Goal: Task Accomplishment & Management: Use online tool/utility

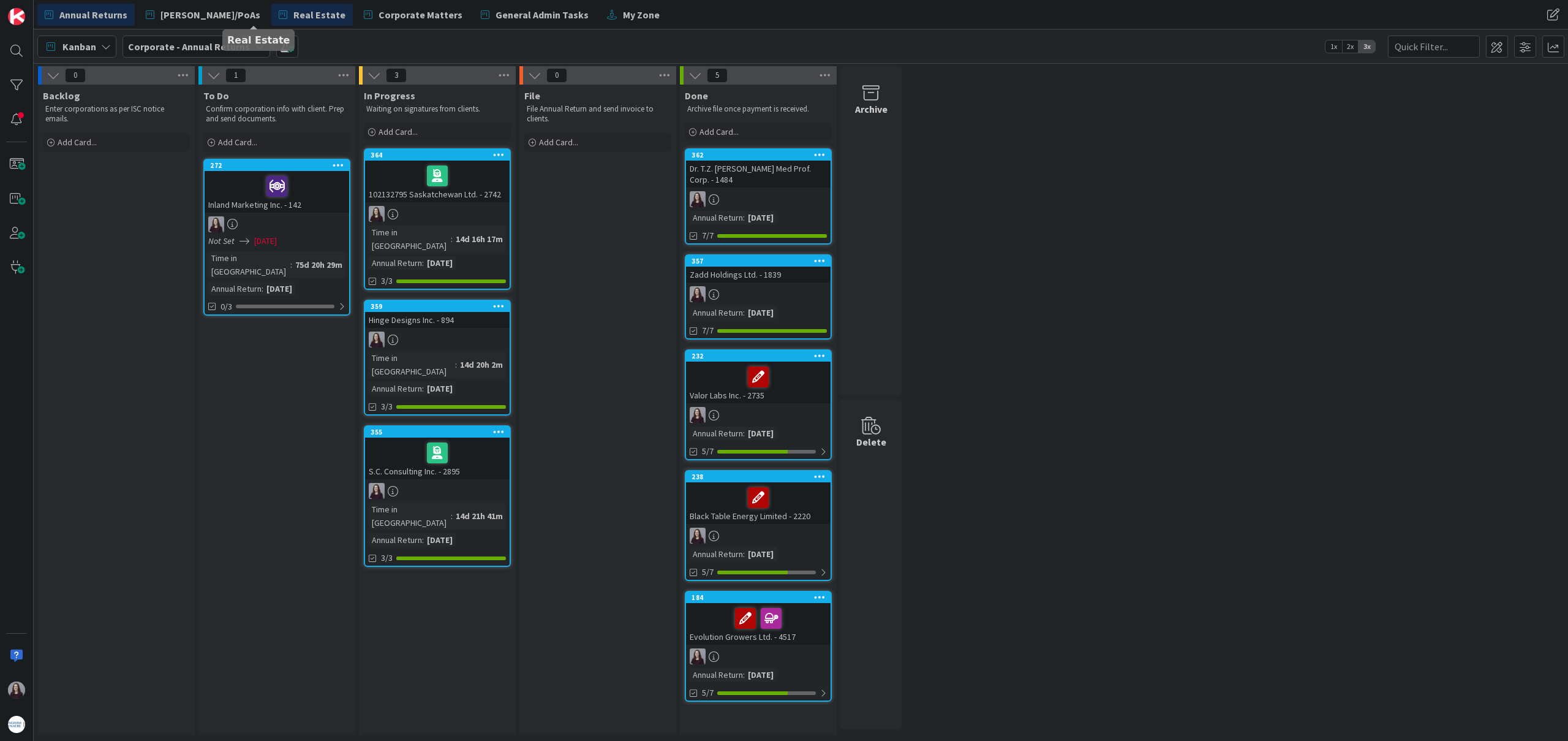
click at [294, 15] on span "Real Estate" at bounding box center [320, 14] width 52 height 15
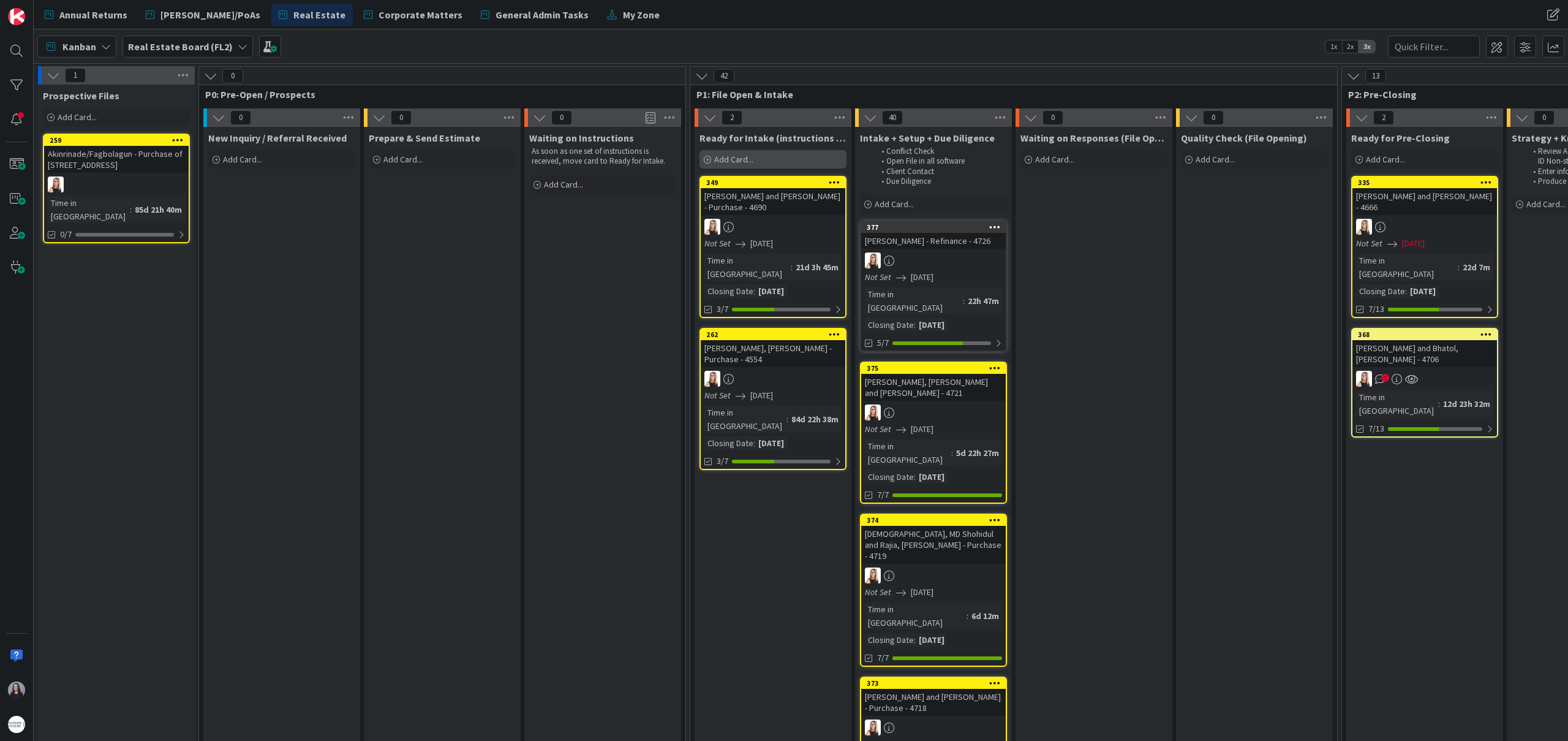
click at [771, 161] on div "Add Card..." at bounding box center [772, 159] width 147 height 19
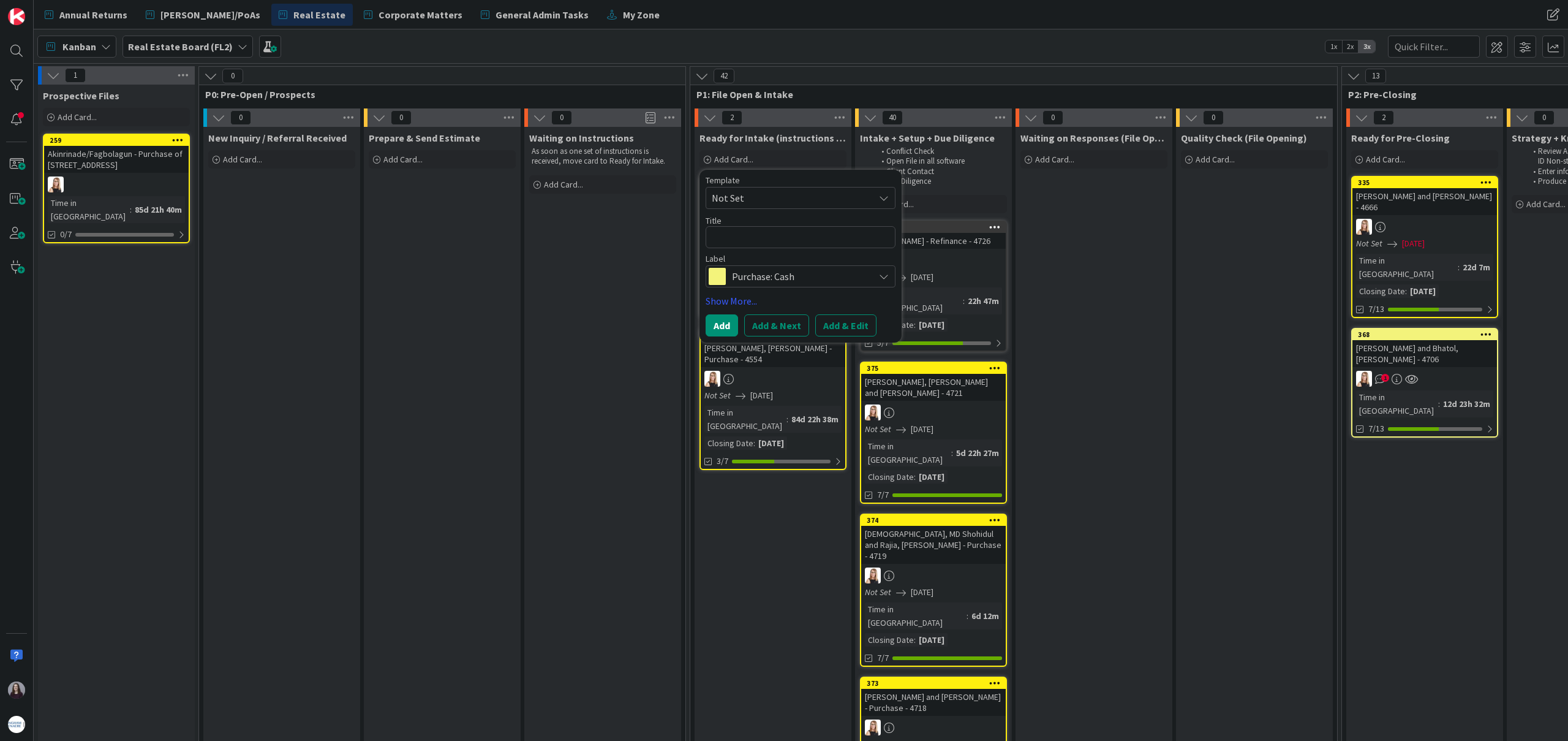
click at [792, 191] on span "Not Set" at bounding box center [788, 198] width 153 height 16
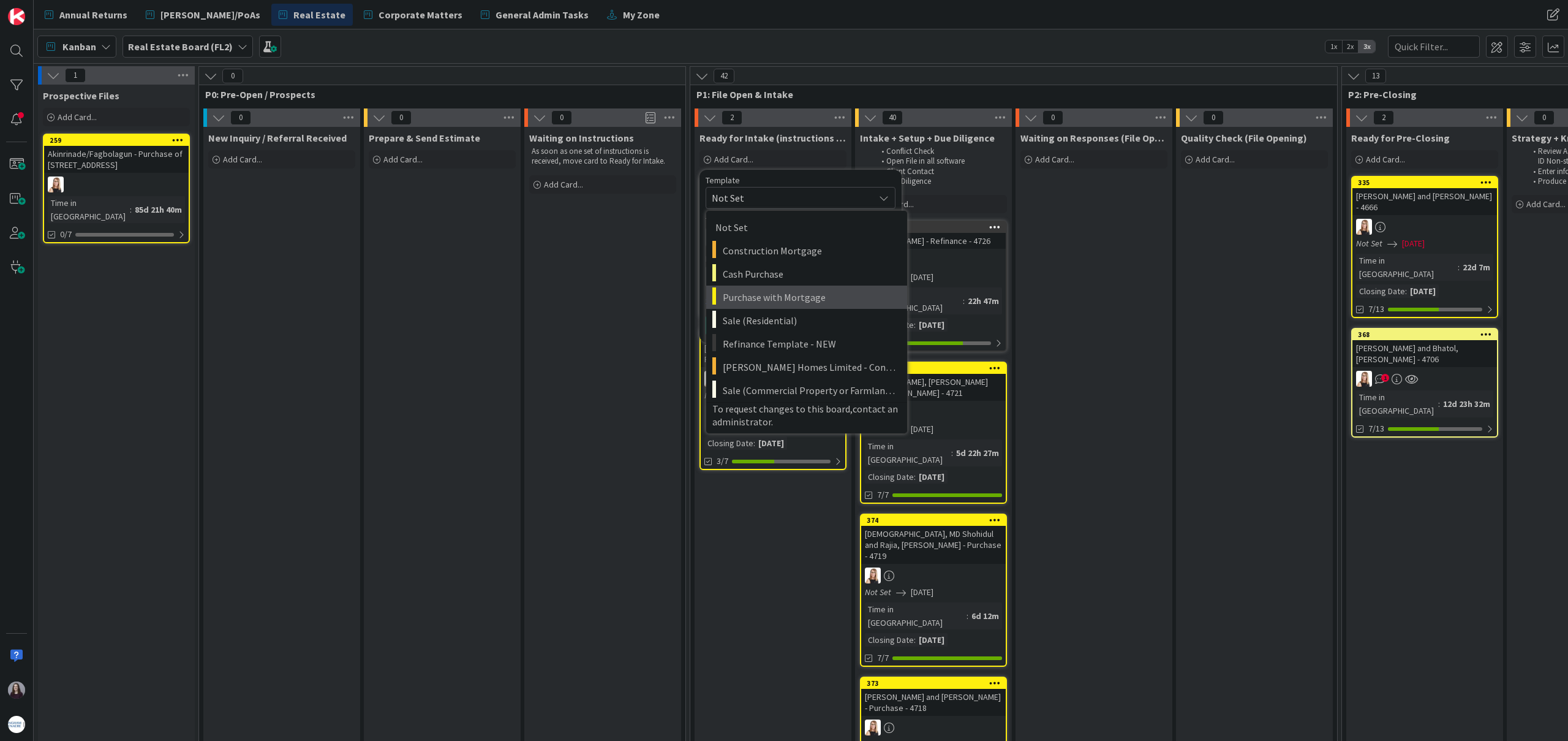
click at [820, 297] on span "Purchase with Mortgage" at bounding box center [811, 297] width 176 height 16
type textarea "x"
type textarea "Purchase with Mortgage"
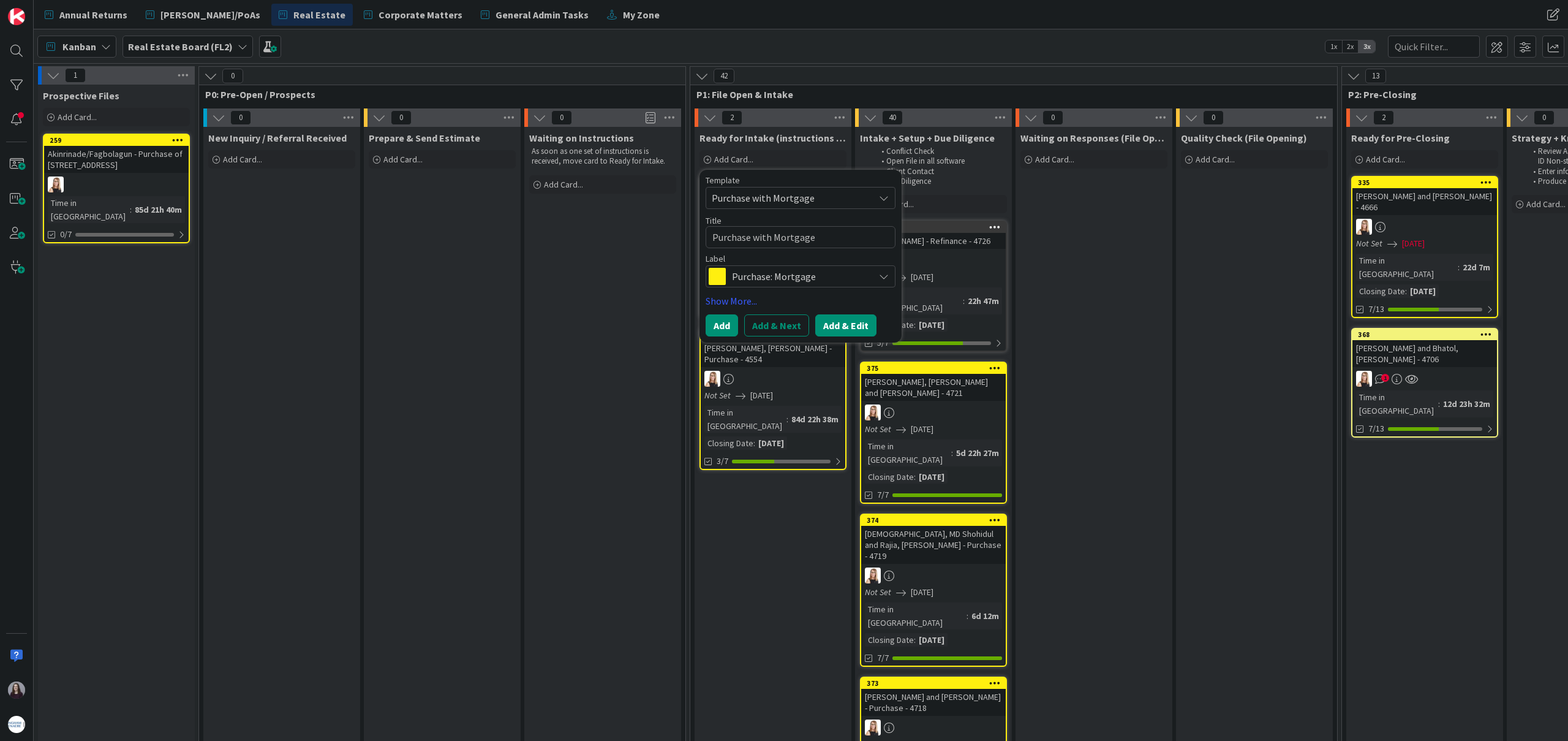
click at [835, 328] on button "Add & Edit" at bounding box center [846, 326] width 61 height 22
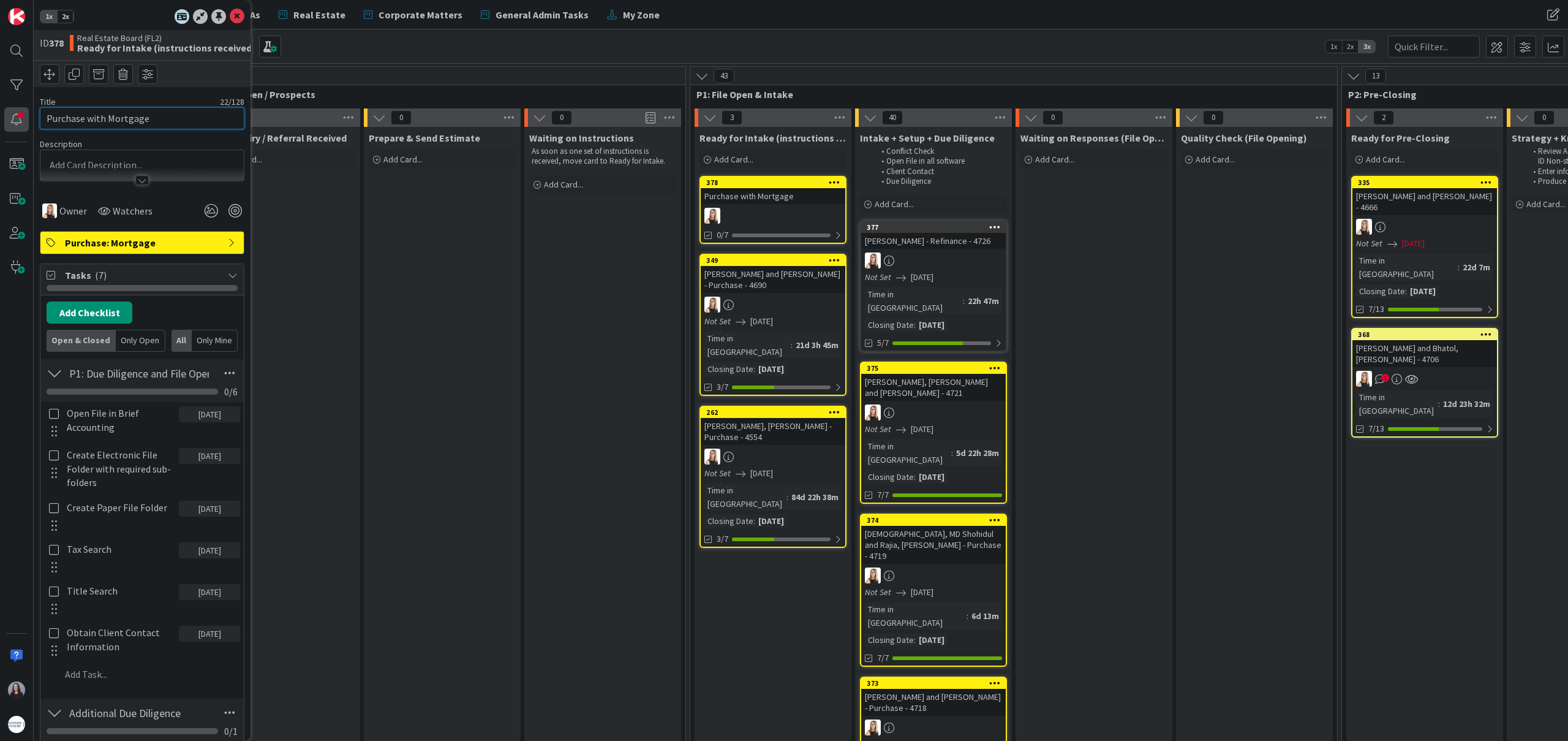
drag, startPoint x: 157, startPoint y: 113, endPoint x: 26, endPoint y: 116, distance: 131.0
click at [27, 116] on div "1x 2x ID 378 Real Estate Board (FL2) Ready for Intake (instructions received) T…" at bounding box center [17, 370] width 34 height 741
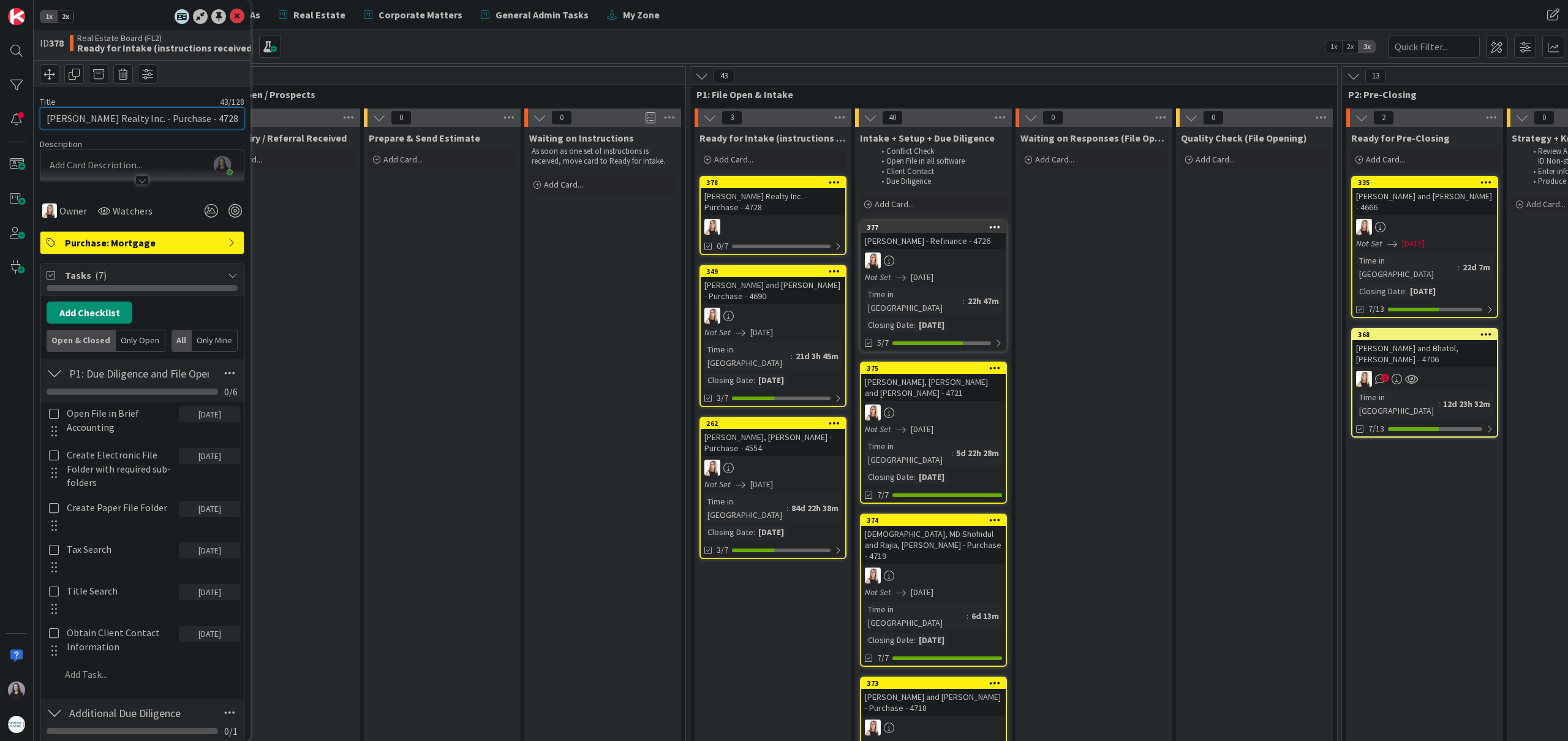
type input "[PERSON_NAME] Realty Inc. - Purchase - 4728"
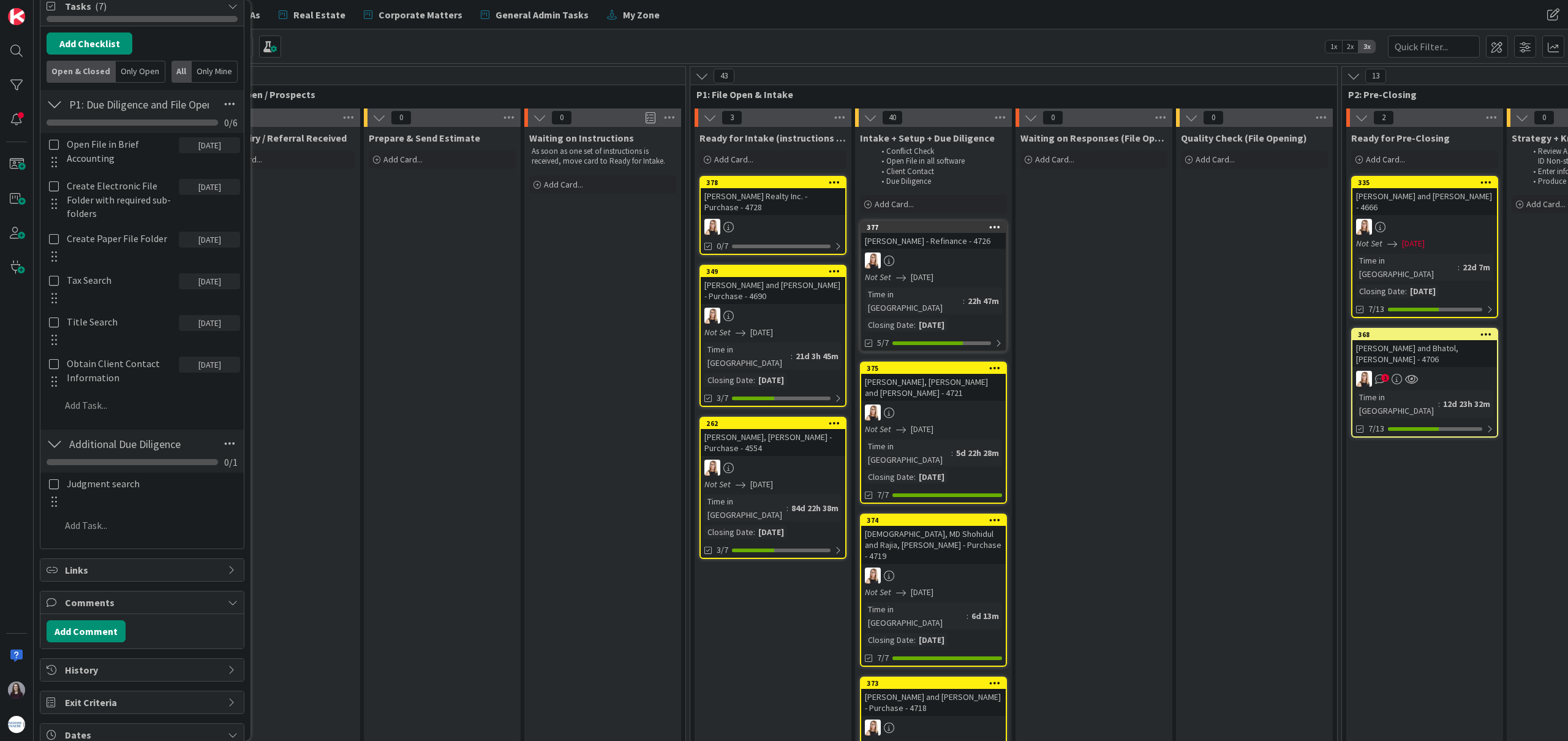
scroll to position [356, 0]
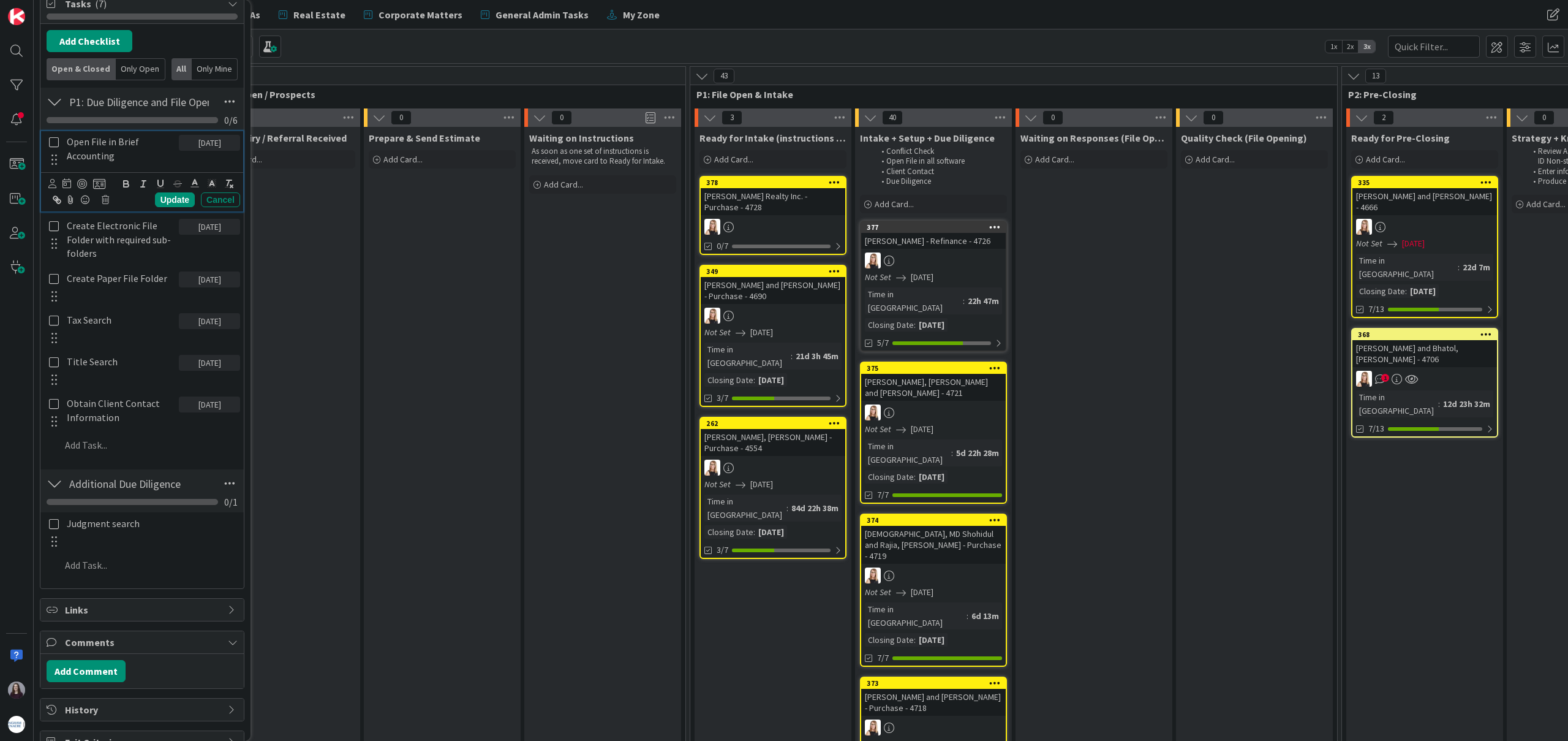
click at [52, 143] on icon at bounding box center [54, 142] width 10 height 11
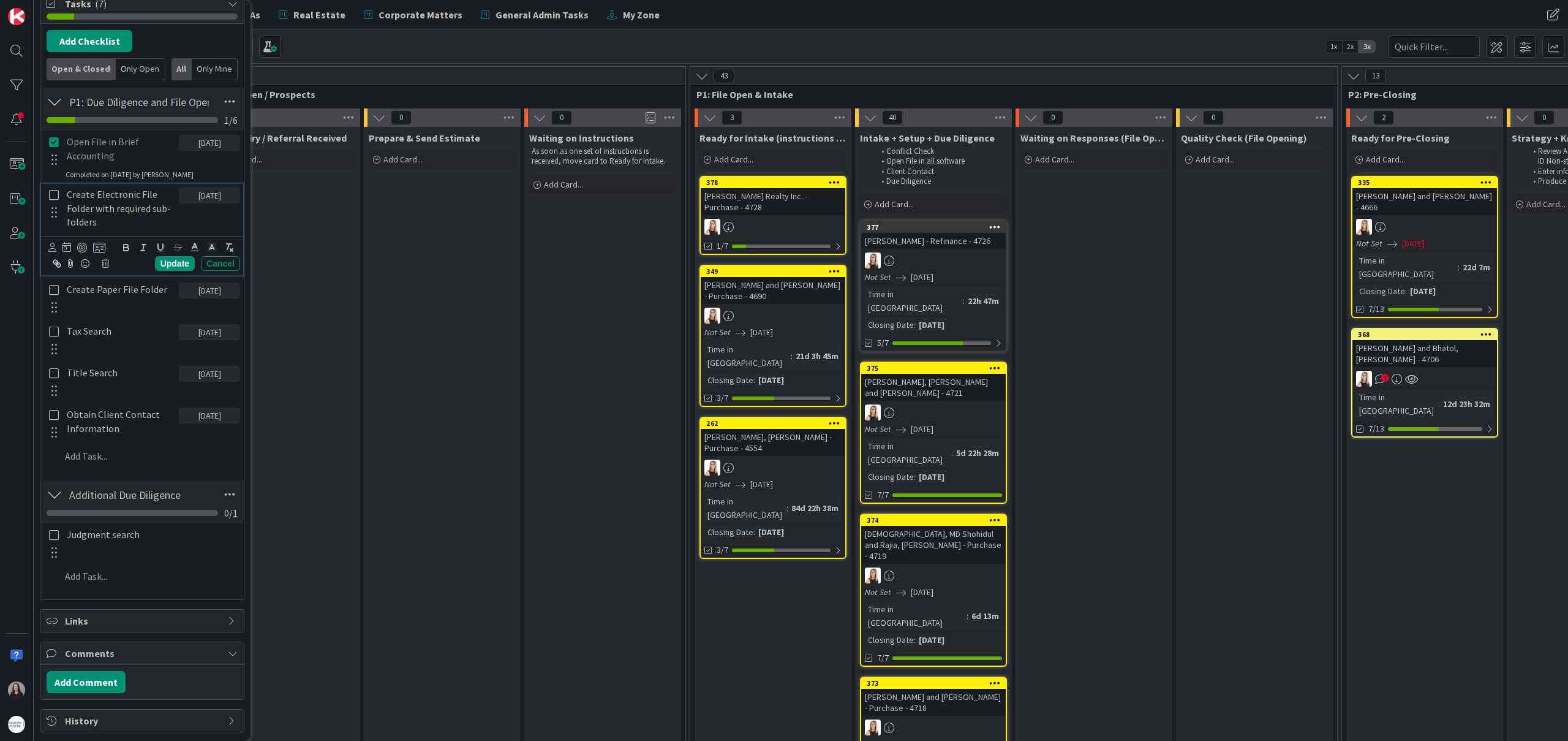
click at [53, 197] on icon at bounding box center [54, 194] width 10 height 11
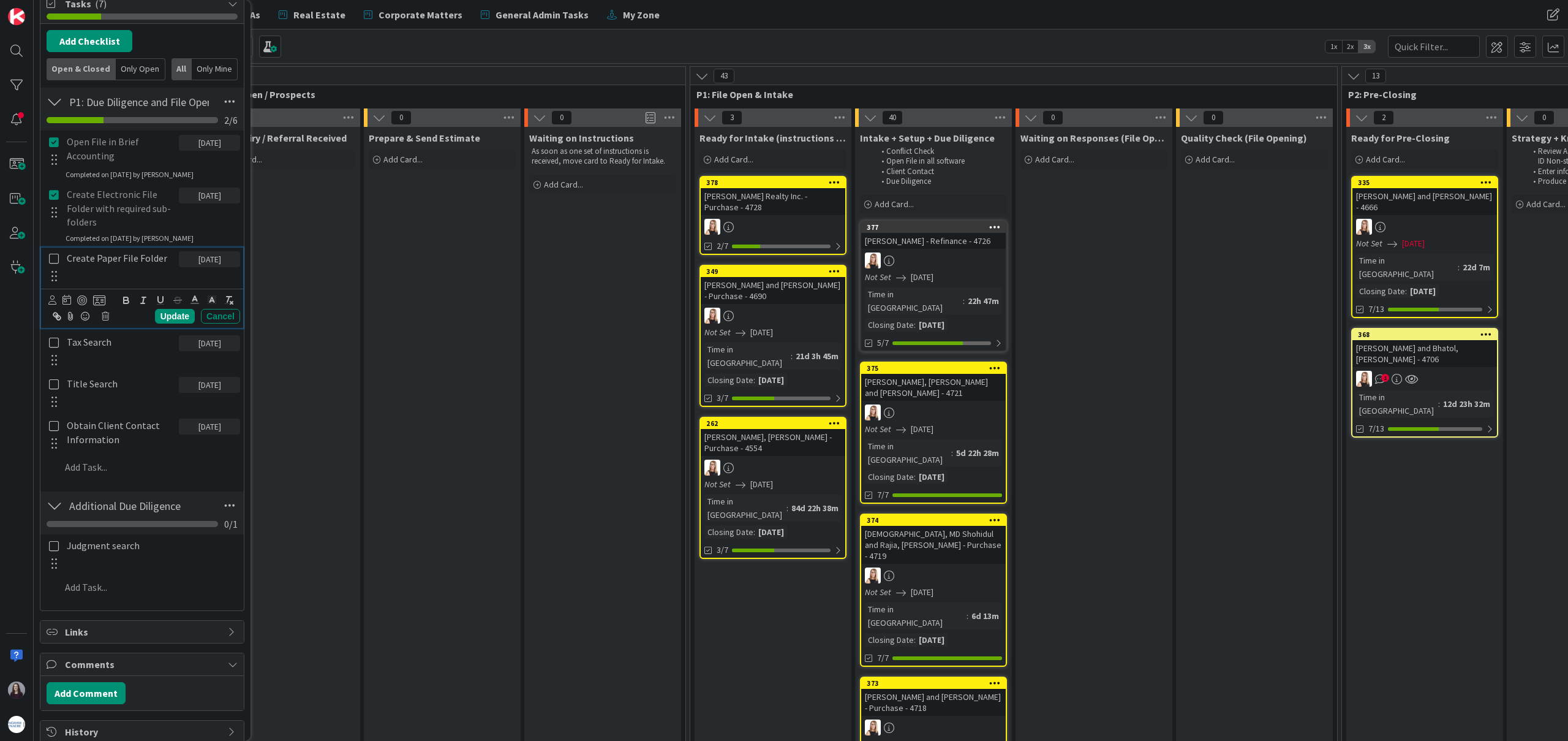
click at [54, 257] on icon at bounding box center [54, 259] width 10 height 11
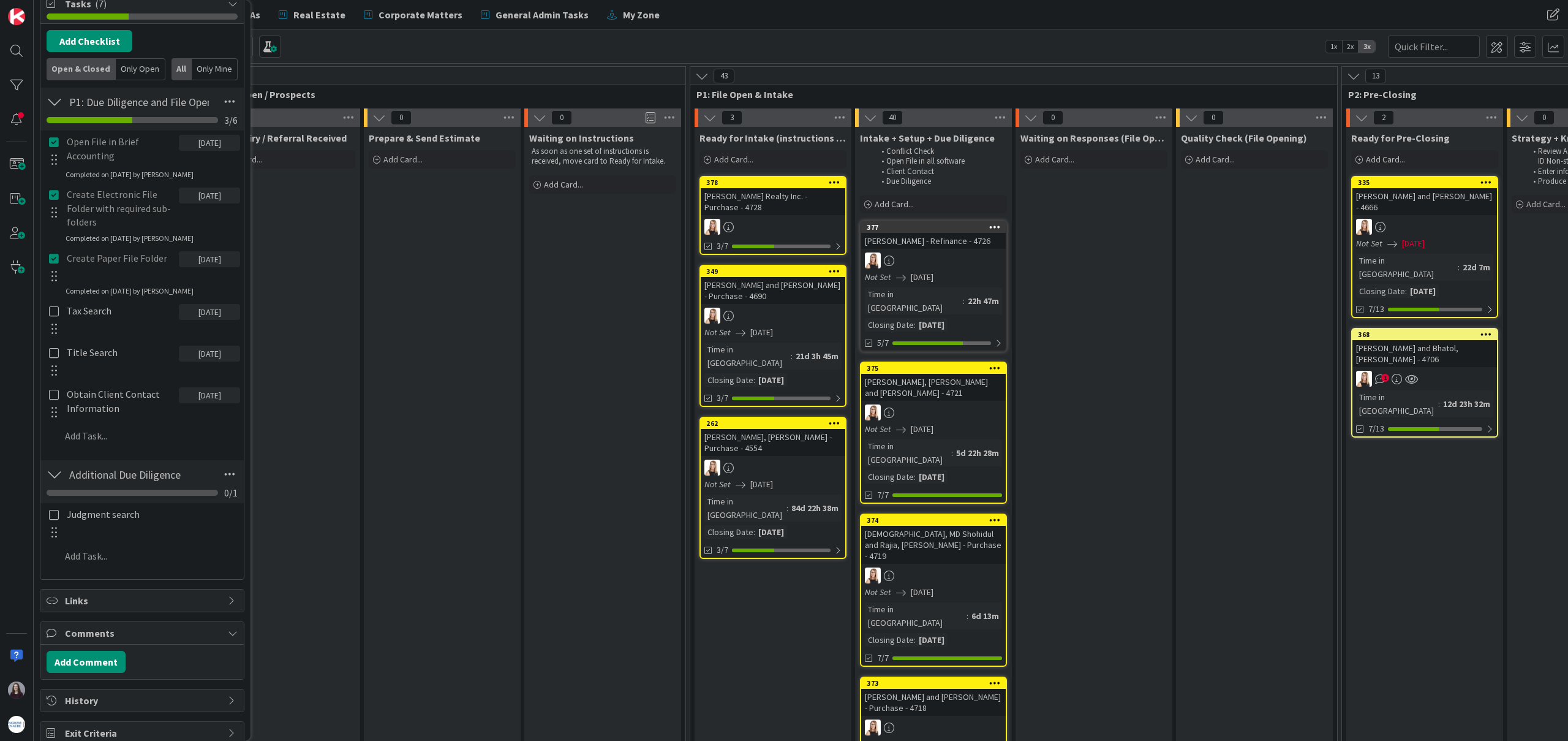
scroll to position [355, 0]
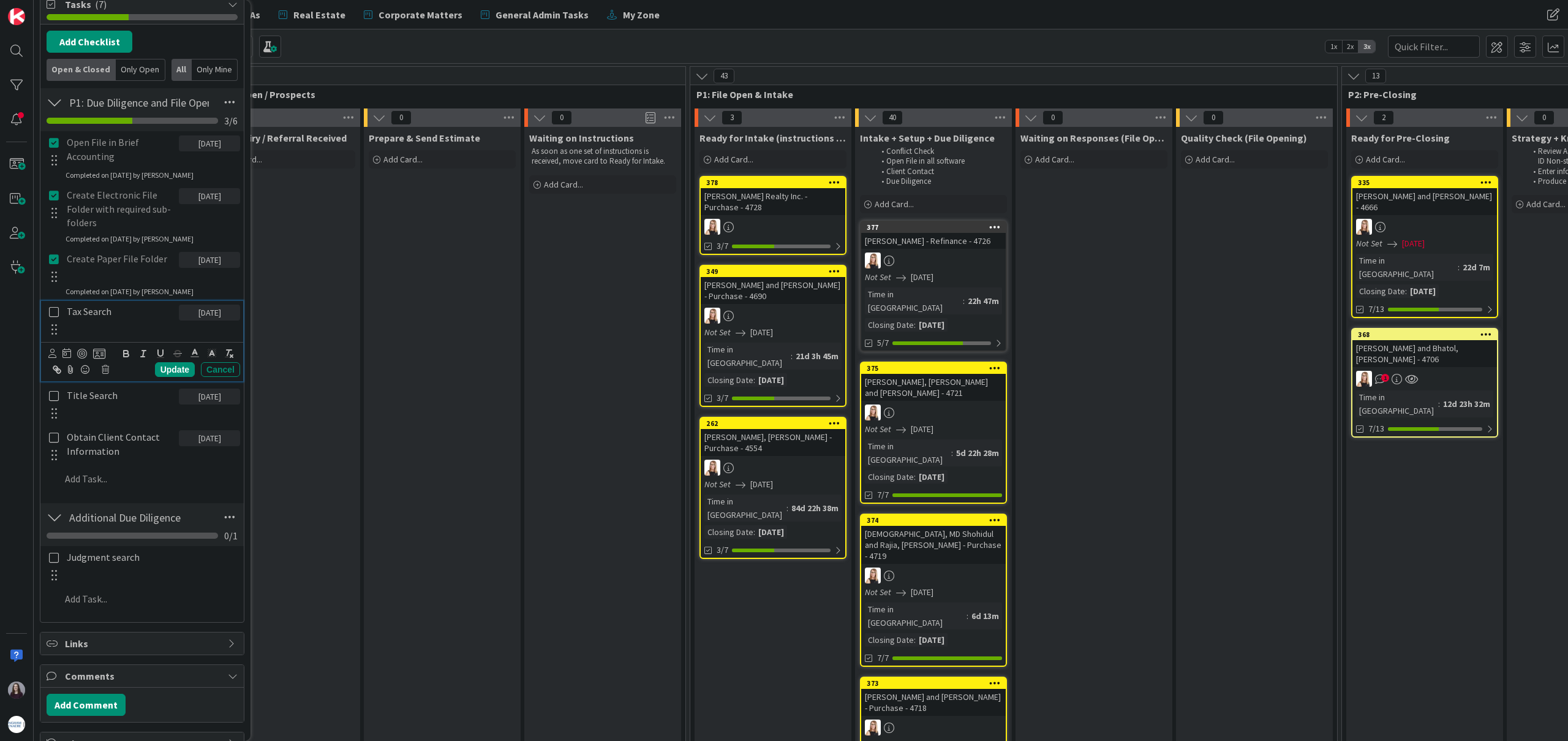
click at [49, 310] on icon at bounding box center [54, 312] width 10 height 11
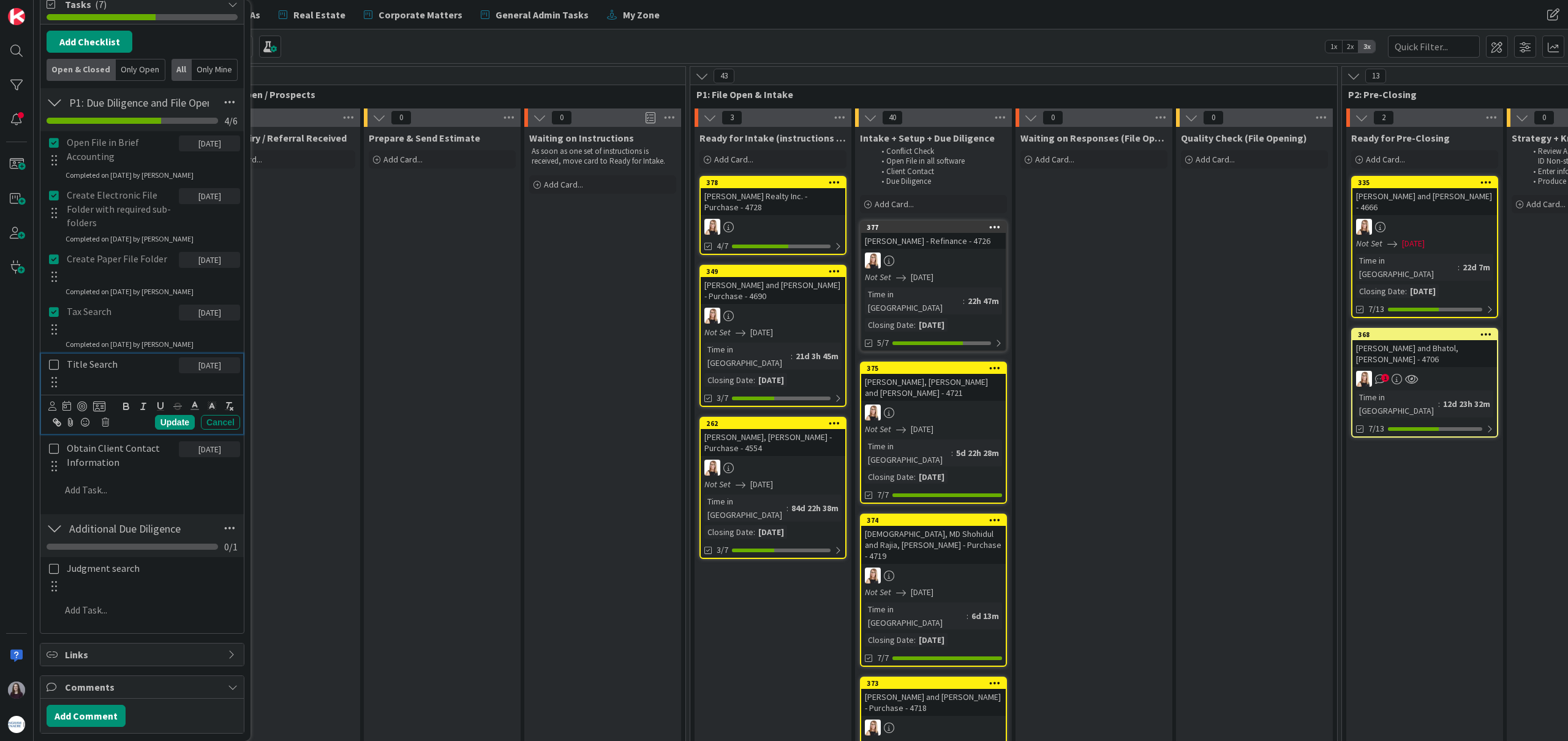
click at [53, 363] on icon at bounding box center [54, 364] width 10 height 11
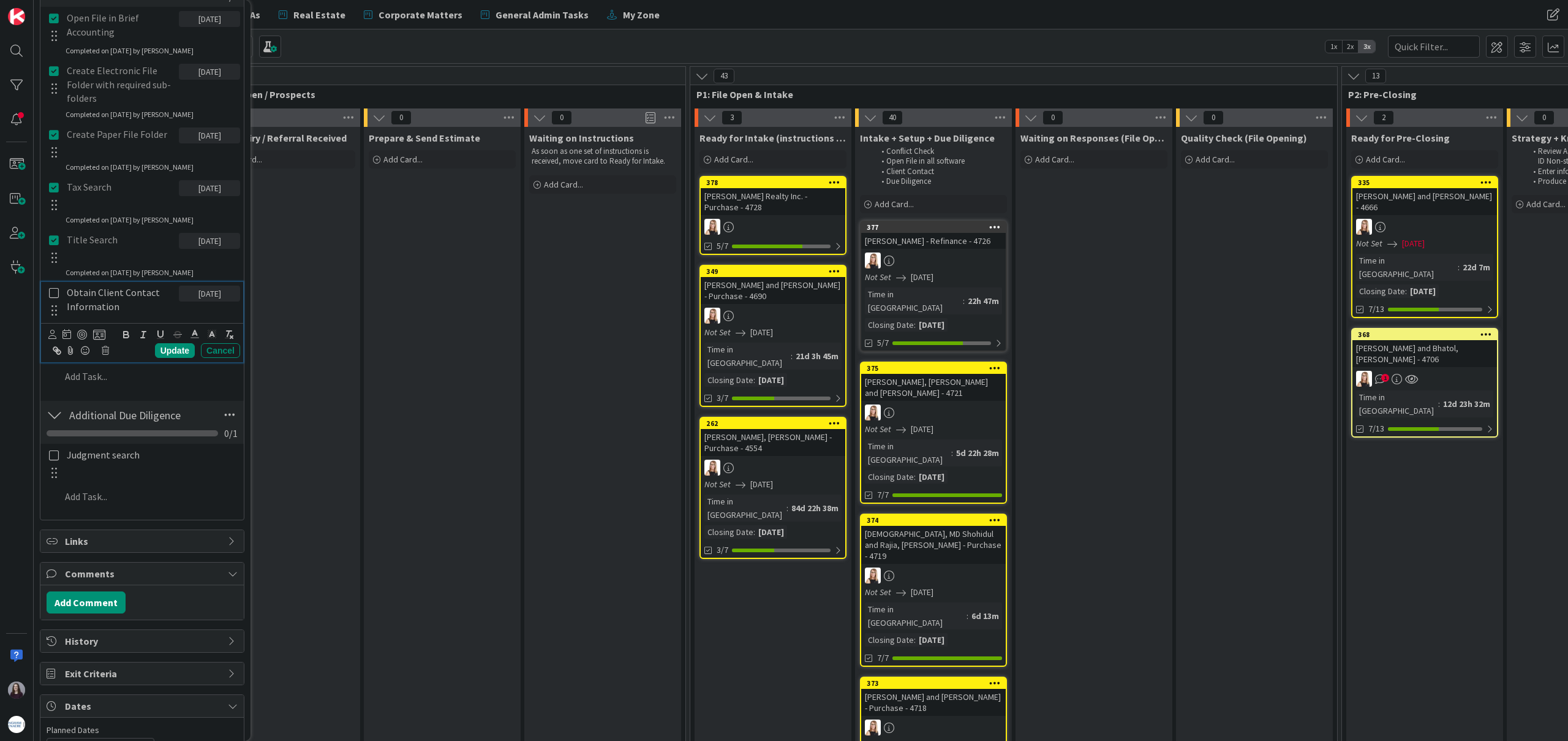
click at [52, 295] on icon at bounding box center [54, 292] width 10 height 11
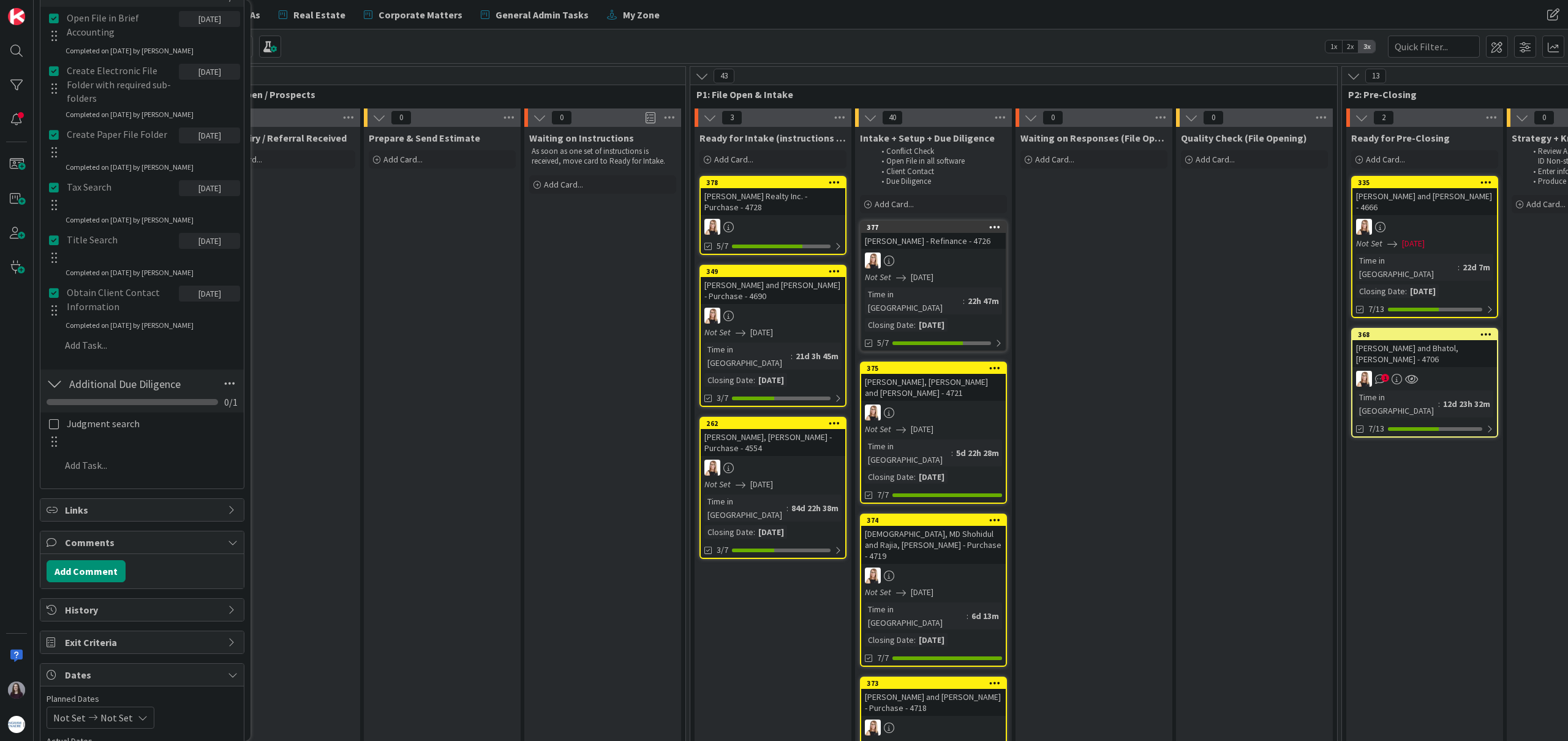
scroll to position [411, 0]
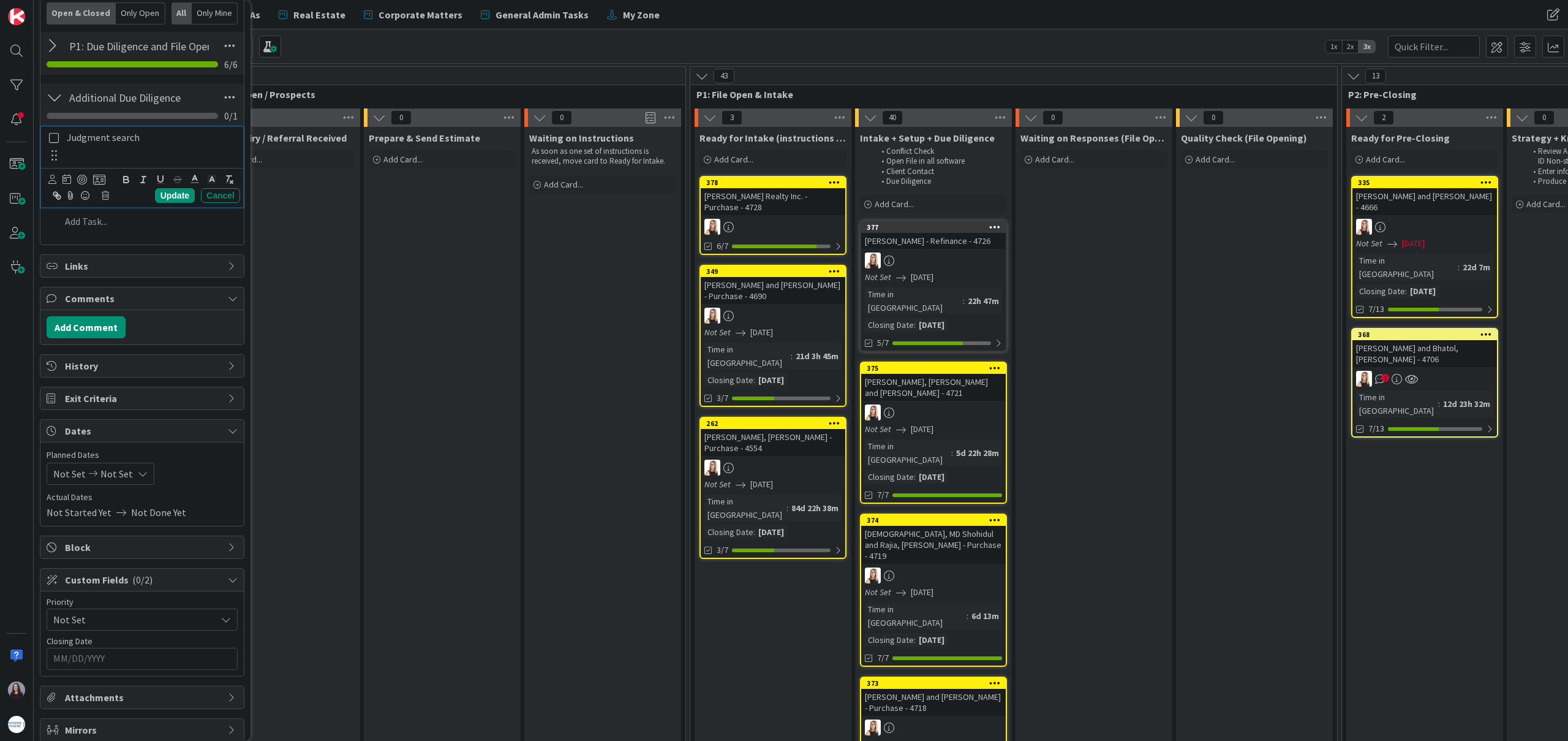
click at [51, 139] on div "Judgment search Update Cancel" at bounding box center [142, 167] width 202 height 80
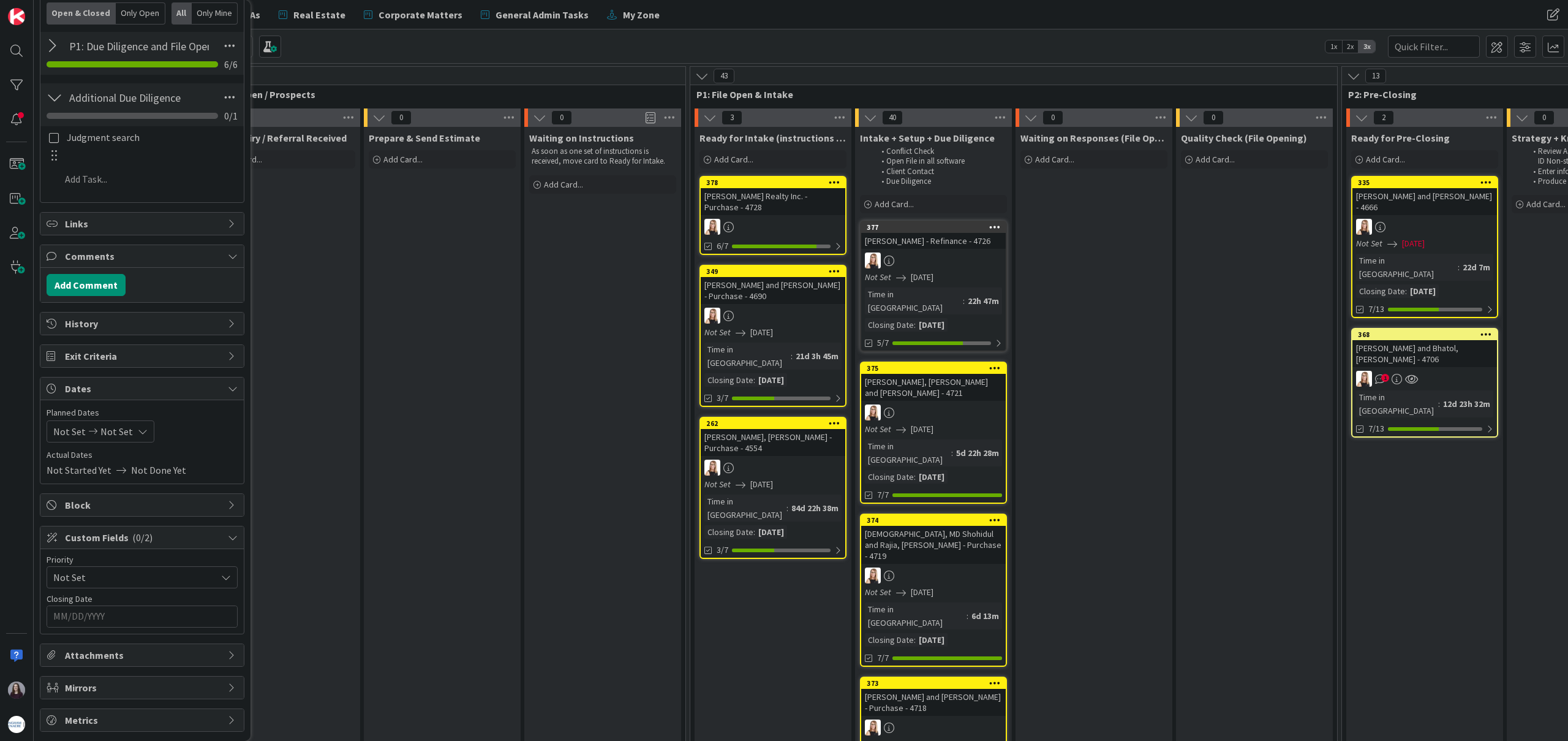
click at [138, 431] on icon at bounding box center [143, 431] width 10 height 10
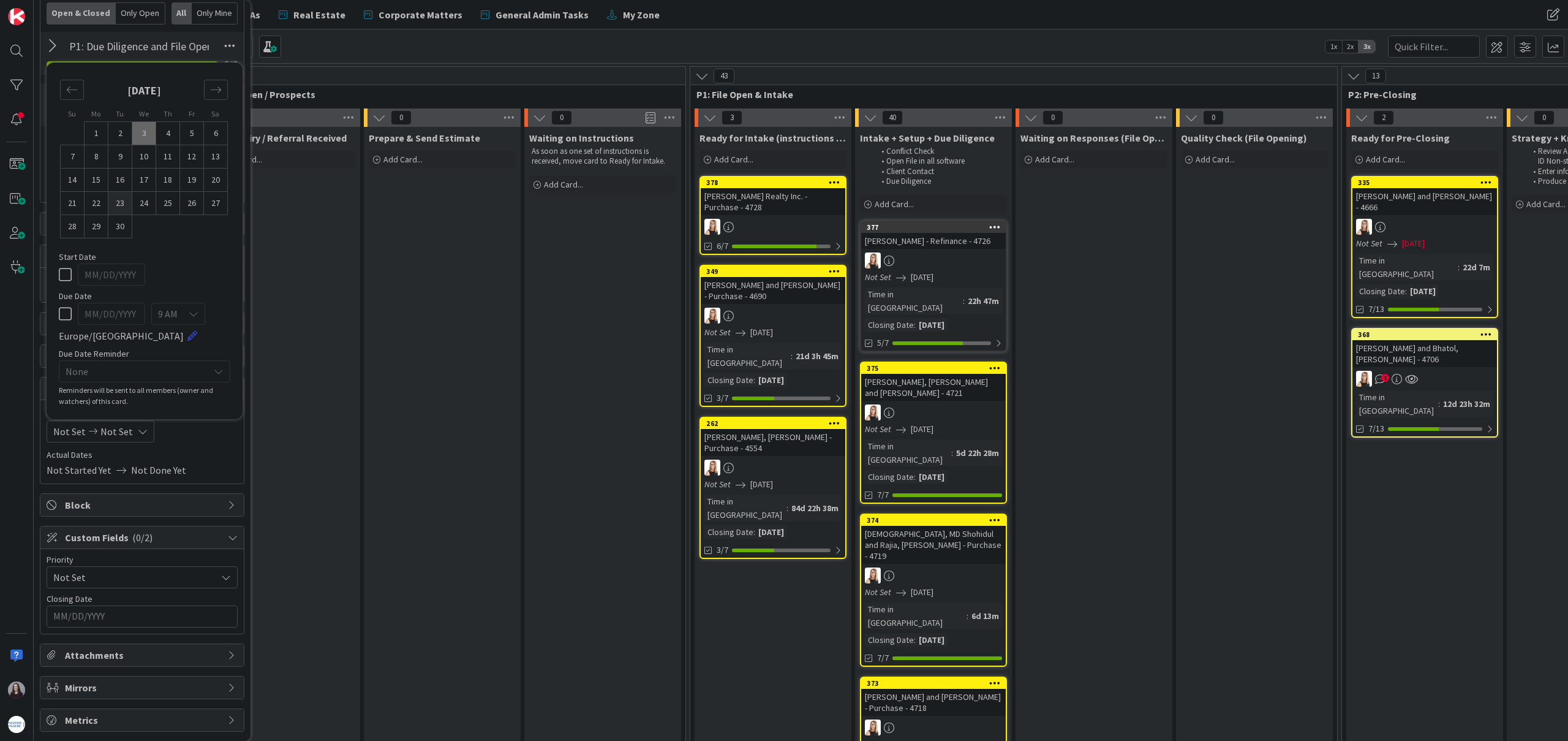
click at [117, 198] on td "23" at bounding box center [120, 203] width 24 height 24
type input "[DATE]"
click at [117, 198] on td "23" at bounding box center [120, 203] width 24 height 24
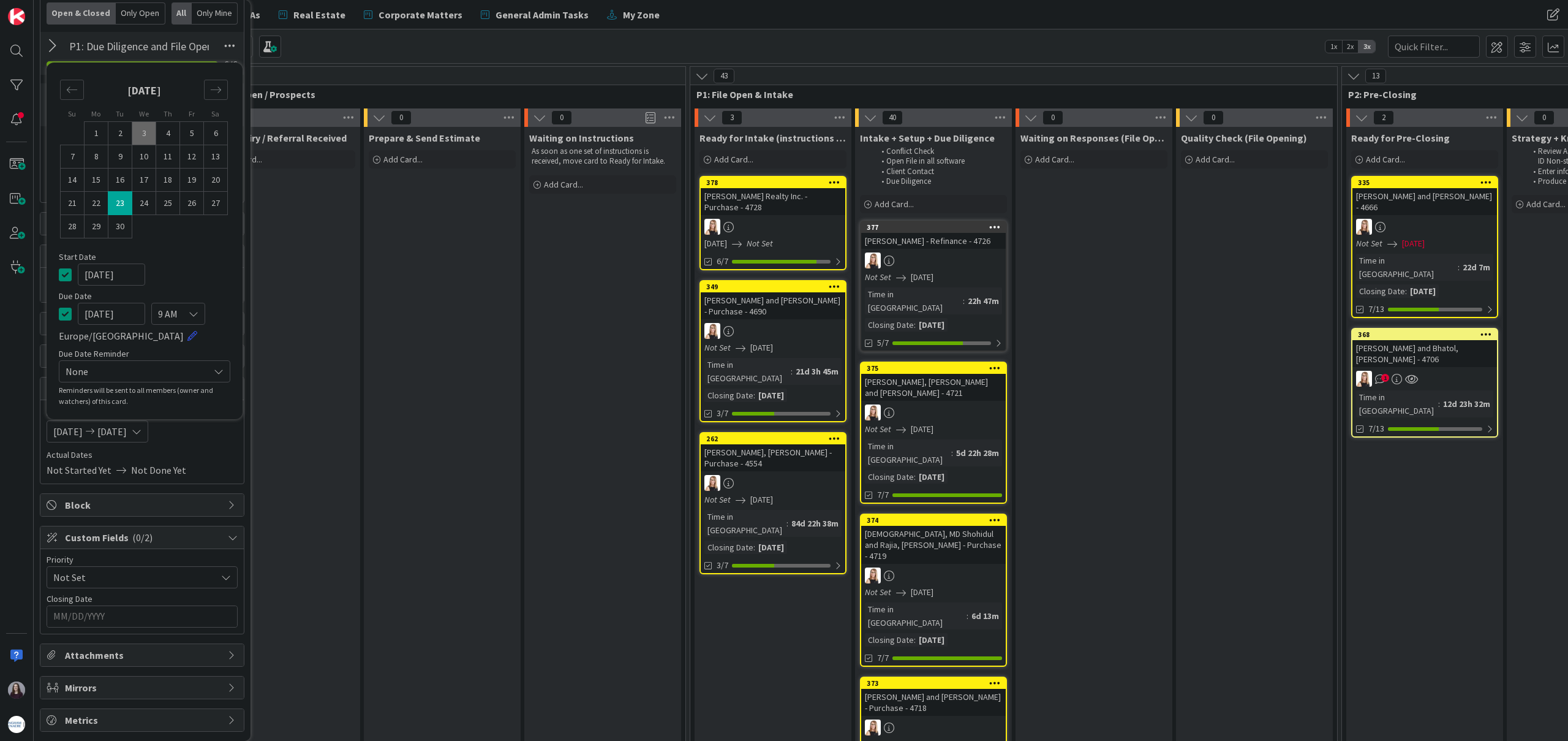
type input "[DATE]"
click at [67, 276] on icon at bounding box center [65, 274] width 13 height 15
click at [66, 313] on icon at bounding box center [65, 314] width 13 height 15
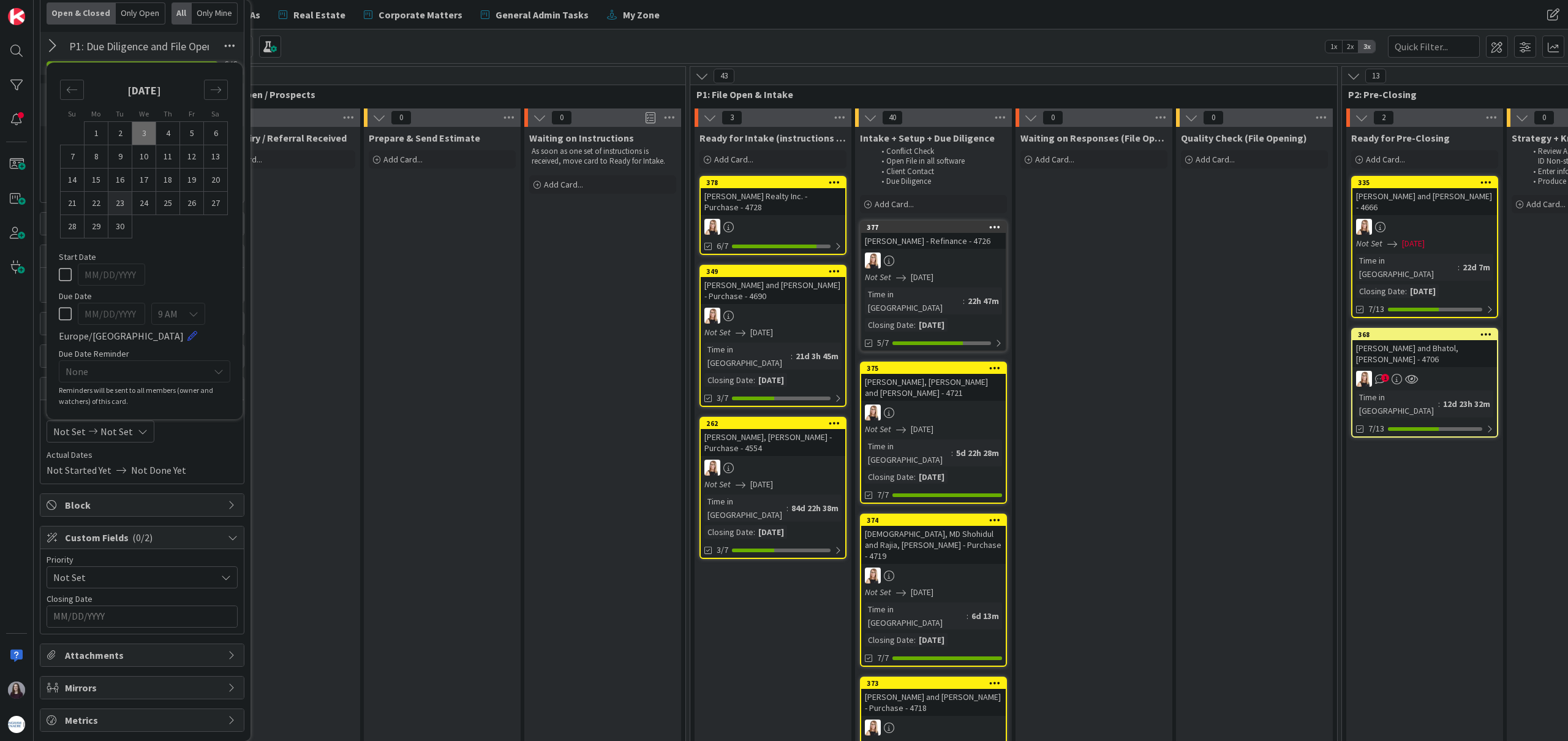
click at [119, 203] on td "23" at bounding box center [120, 203] width 24 height 24
type input "[DATE]"
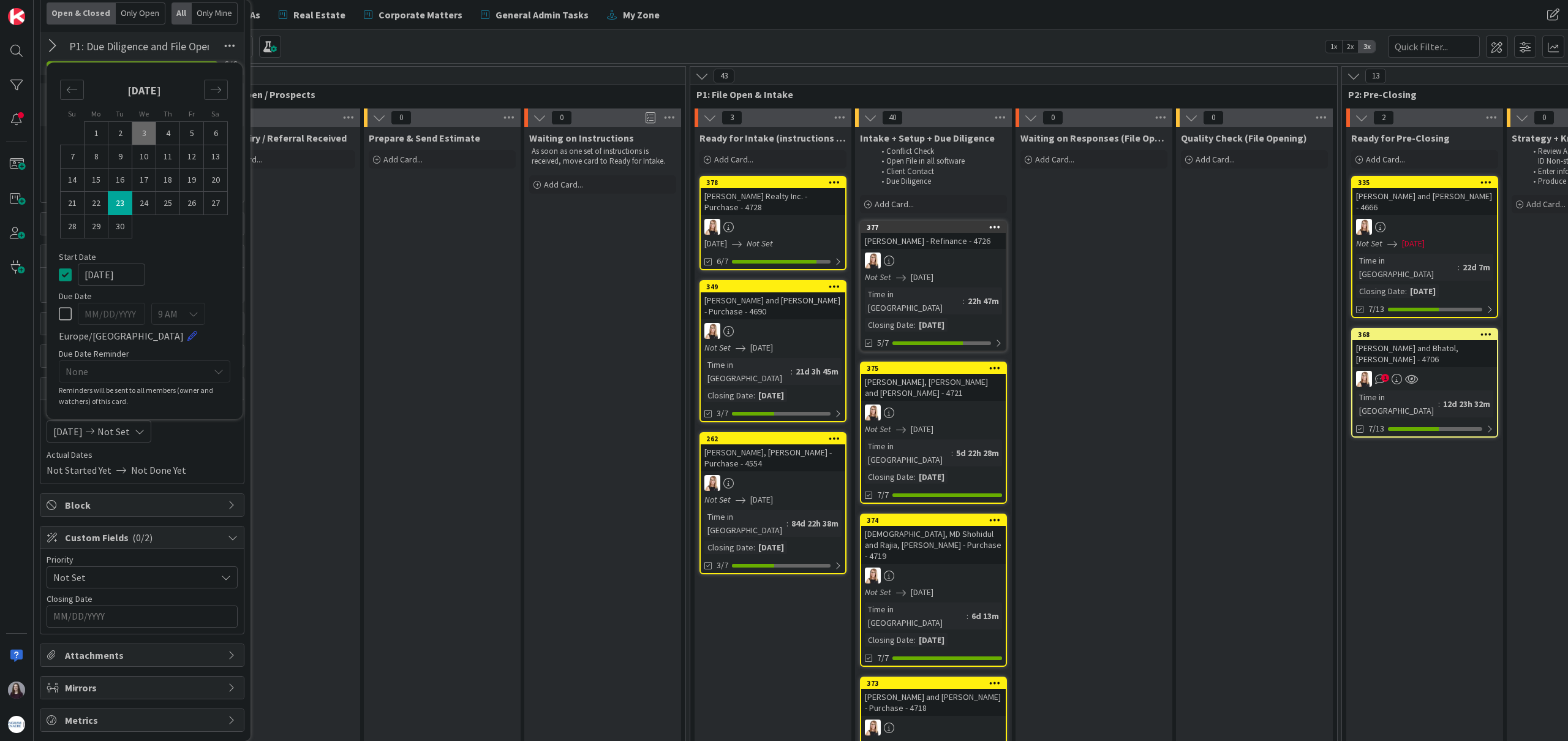
click at [119, 203] on td "23" at bounding box center [120, 203] width 24 height 24
type input "[DATE]"
click at [65, 273] on icon at bounding box center [65, 274] width 13 height 15
click at [174, 261] on div "Start Date" at bounding box center [145, 269] width 172 height 34
click at [216, 464] on div "Not Started Yet Not Done Yet" at bounding box center [142, 470] width 191 height 15
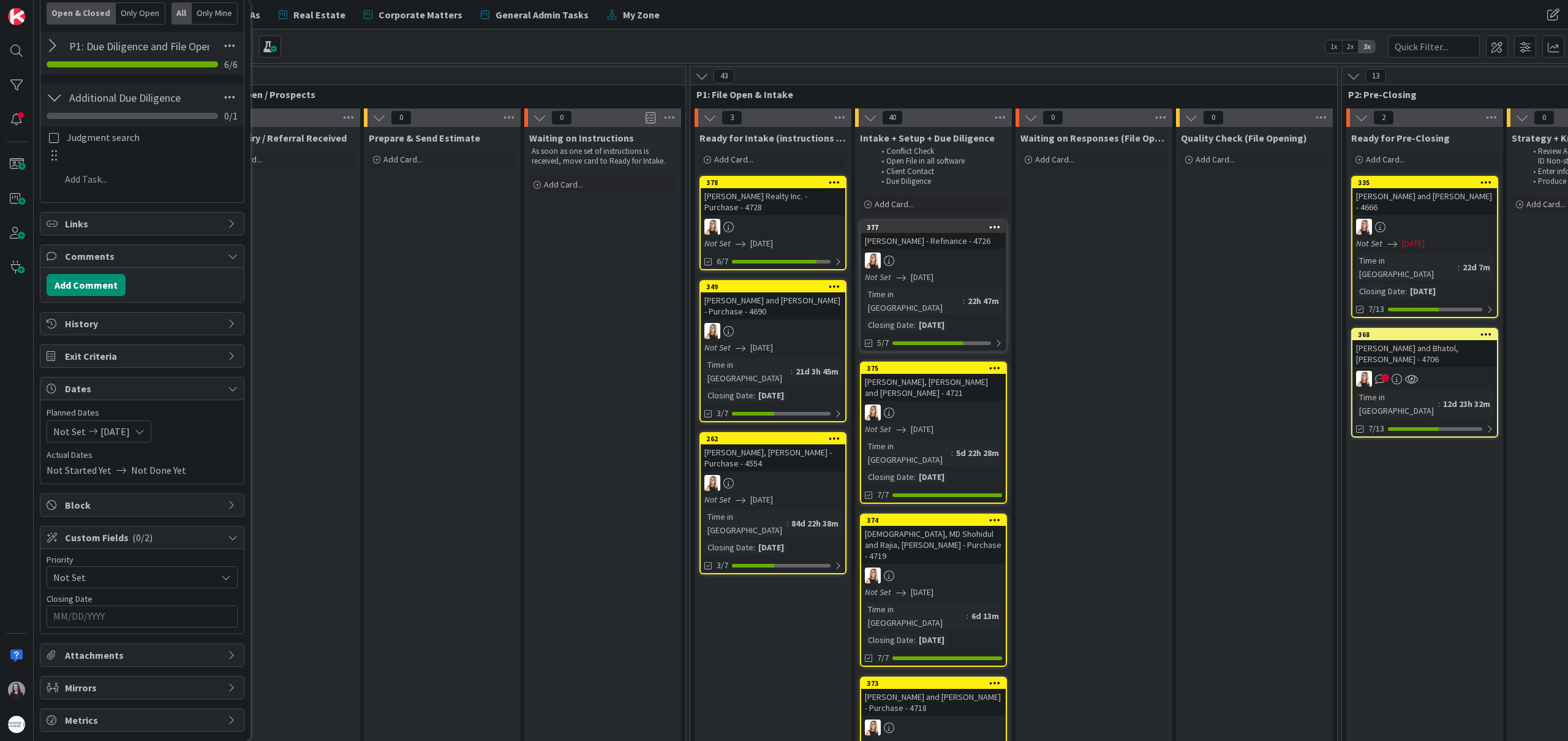
click at [161, 613] on input "MM/DD/YYYY" at bounding box center [142, 616] width 178 height 21
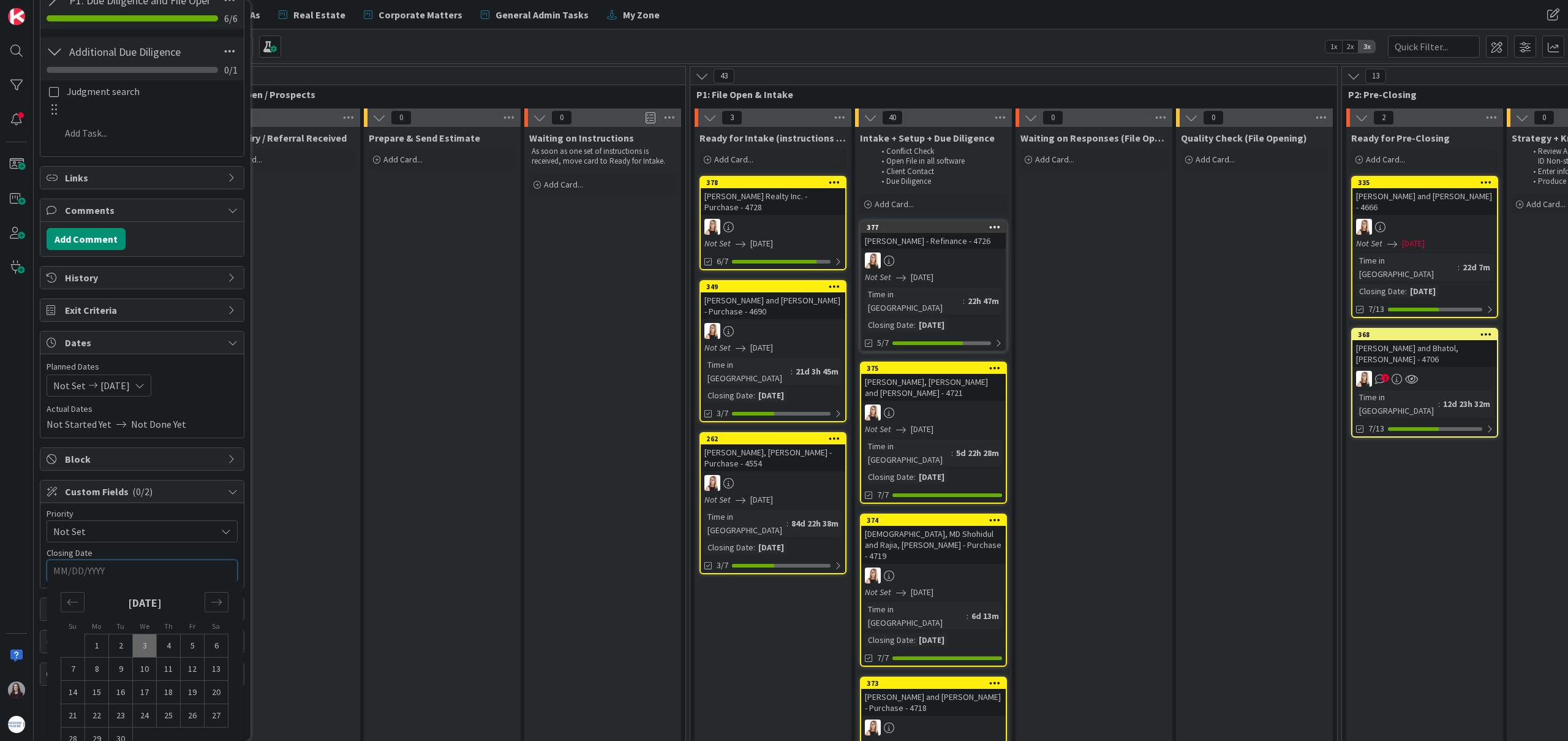
scroll to position [482, 0]
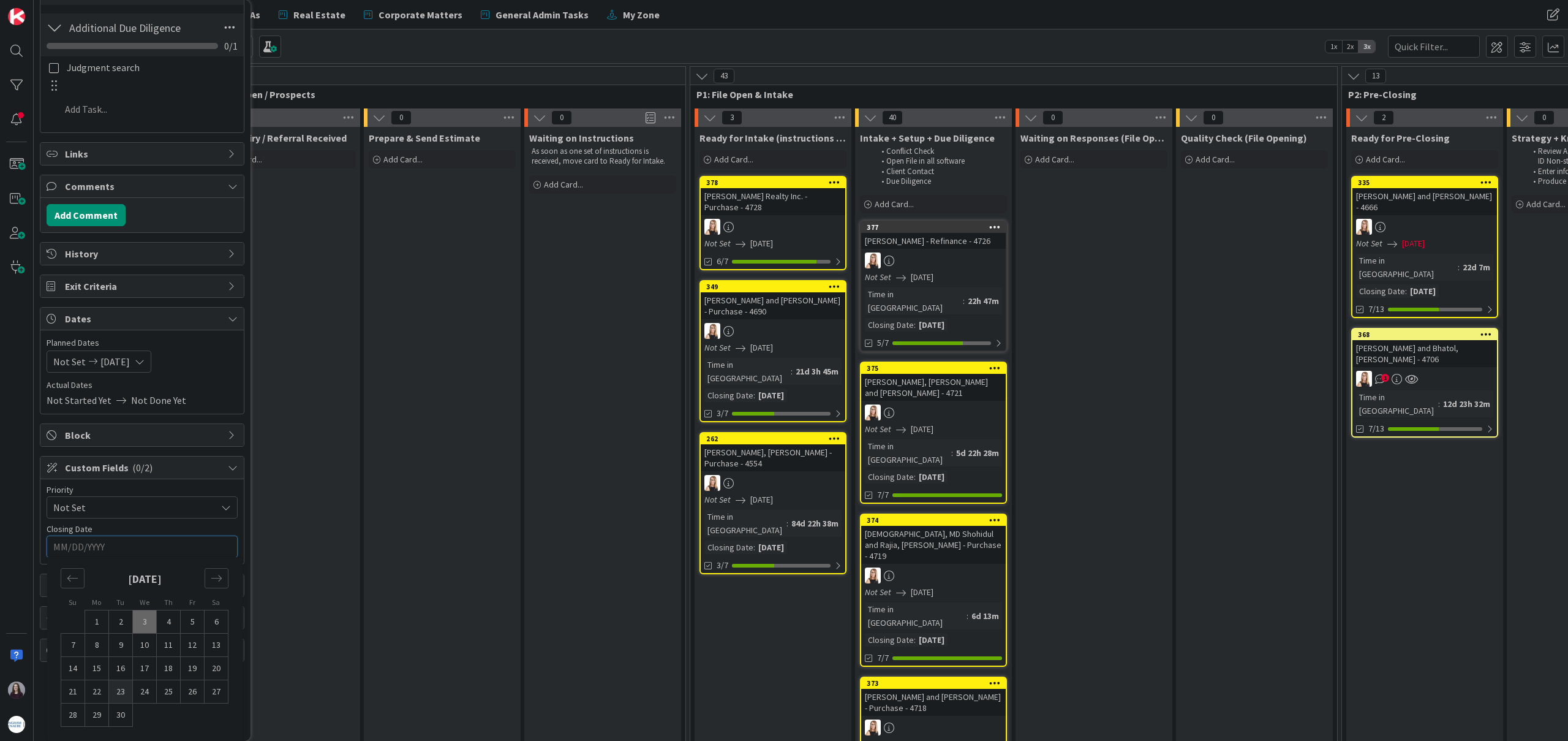
click at [117, 694] on td "23" at bounding box center [121, 693] width 24 height 24
type input "[DATE]"
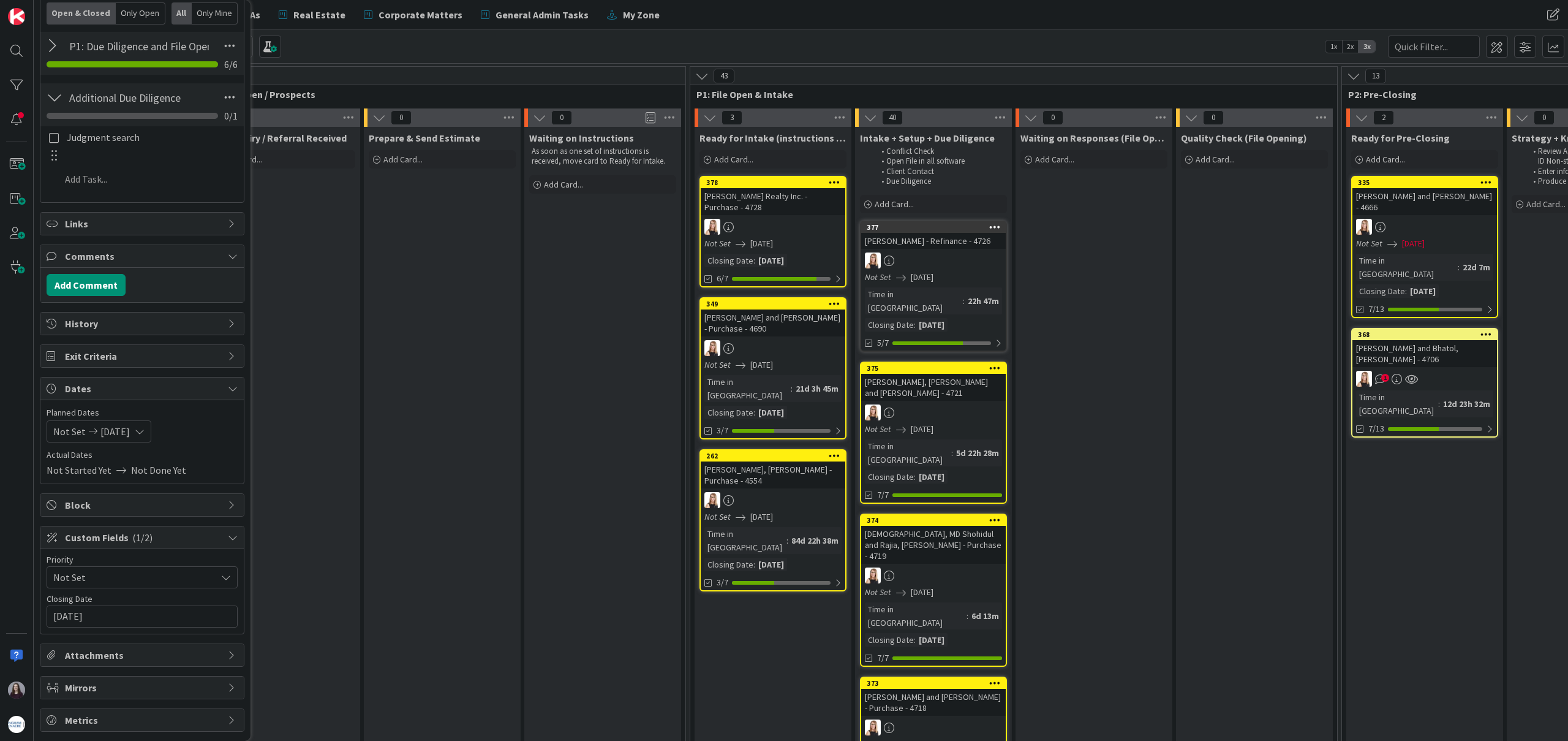
scroll to position [0, 0]
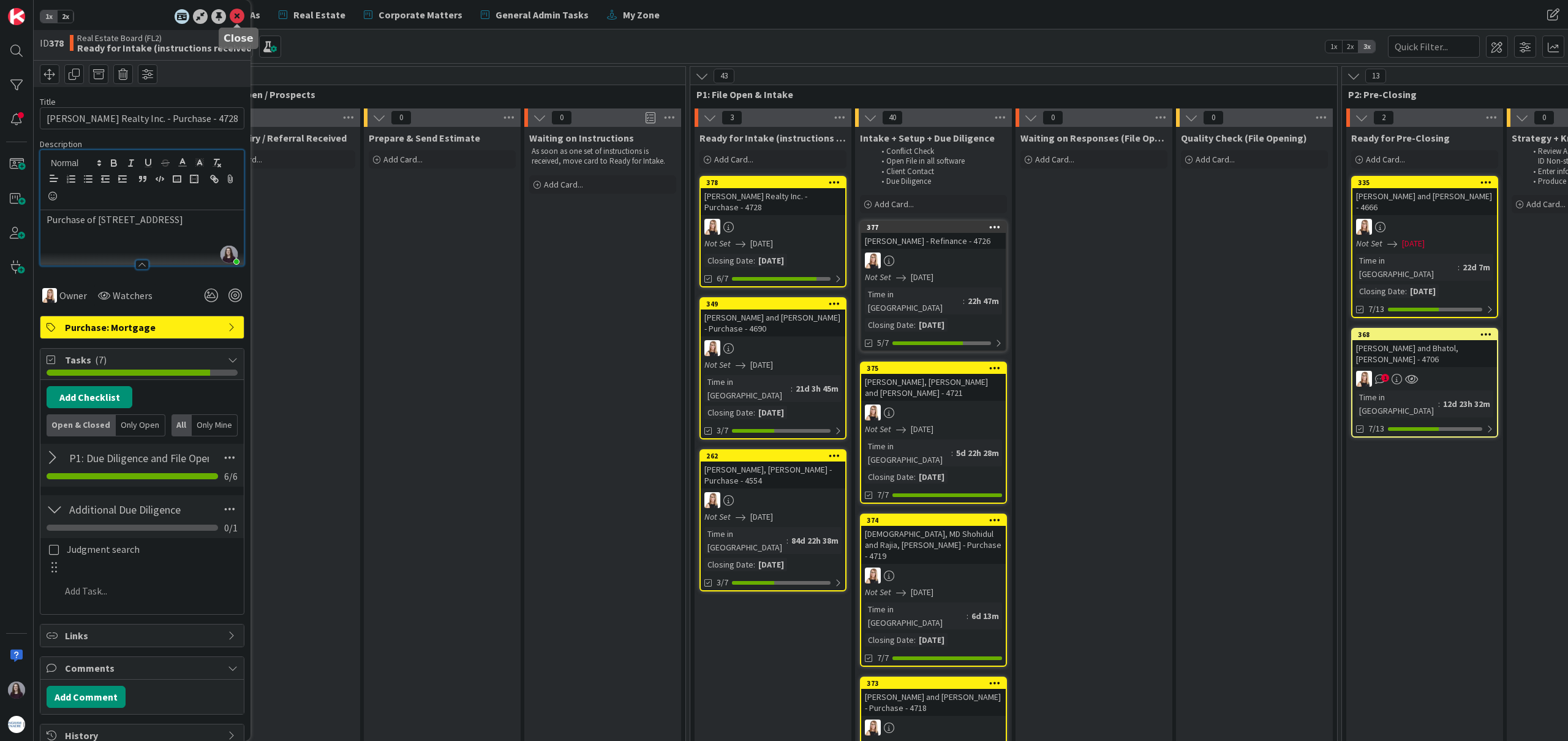
click at [232, 19] on icon at bounding box center [237, 16] width 15 height 15
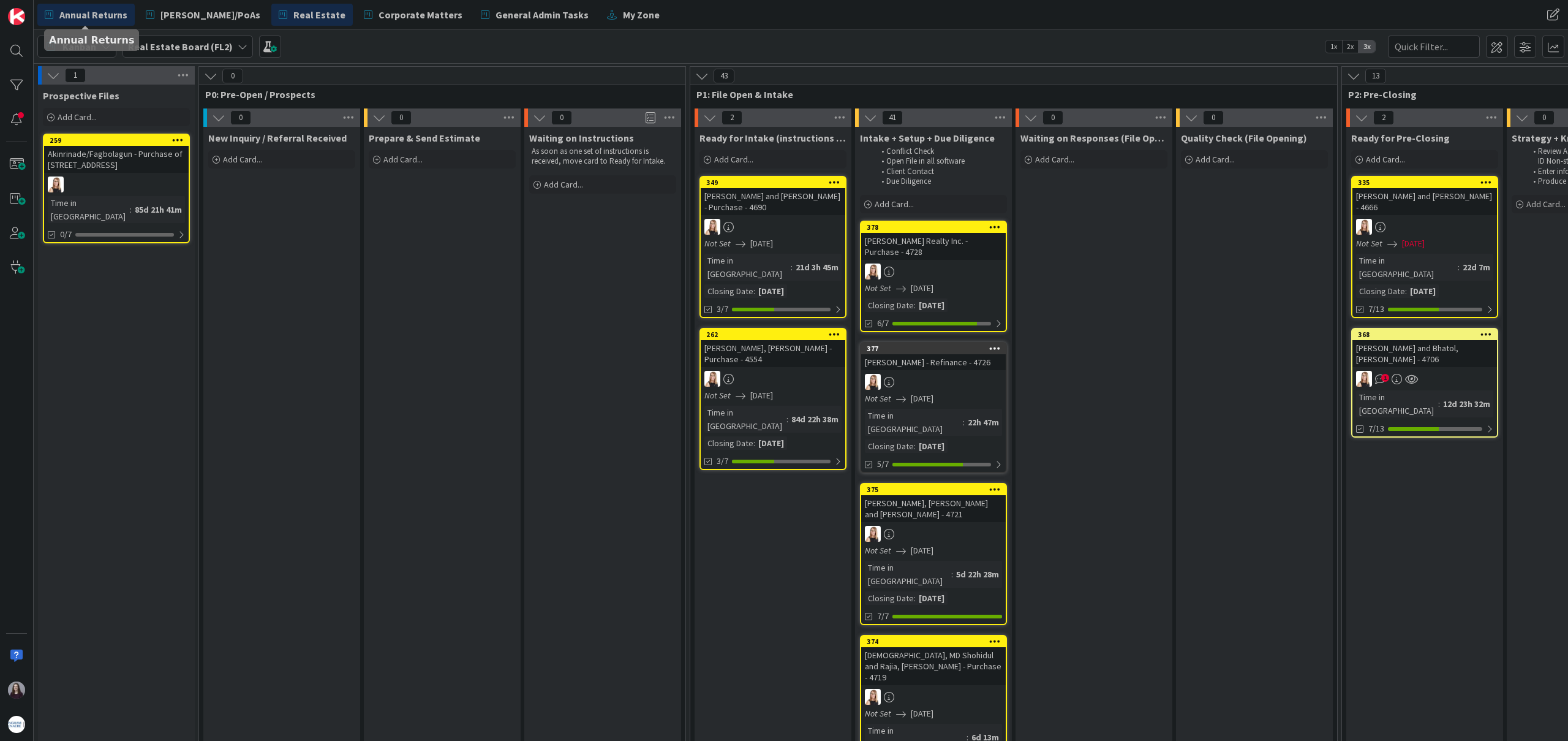
click at [89, 13] on span "Annual Returns" at bounding box center [93, 14] width 68 height 15
